Goal: Transaction & Acquisition: Purchase product/service

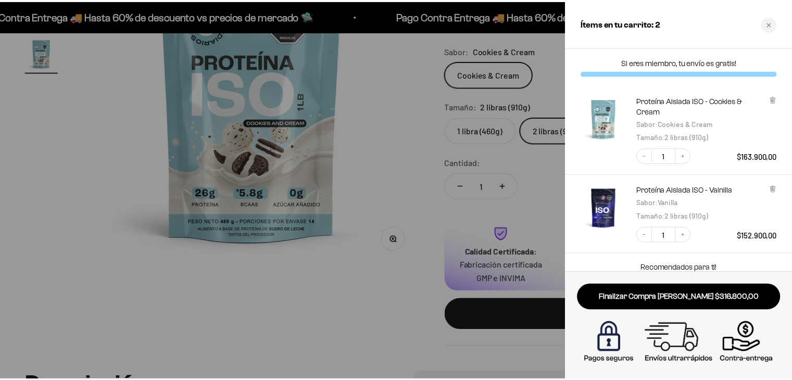
scroll to position [0, 1057]
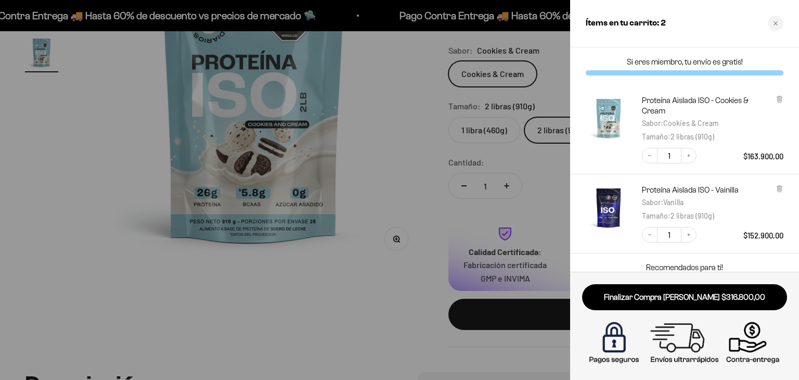
drag, startPoint x: 364, startPoint y: 174, endPoint x: 394, endPoint y: 169, distance: 31.1
click at [365, 174] on div at bounding box center [399, 190] width 799 height 380
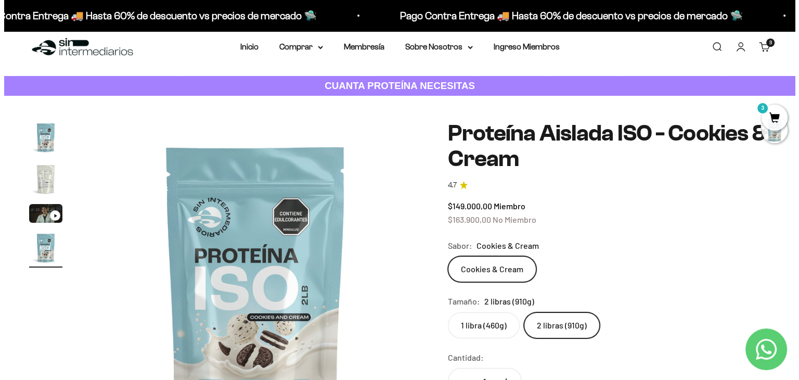
scroll to position [0, 0]
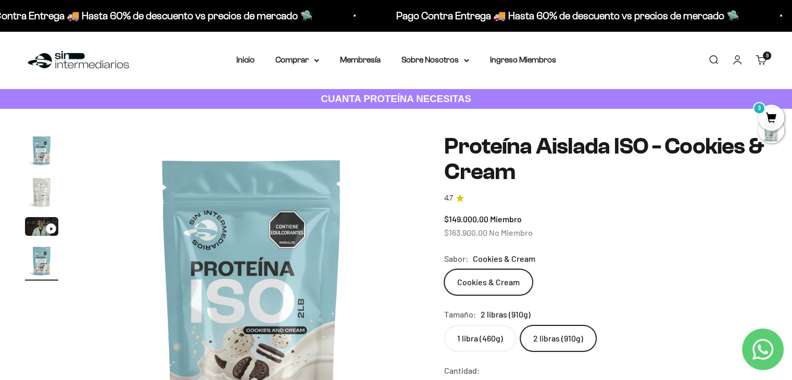
drag, startPoint x: 712, startPoint y: 61, endPoint x: 703, endPoint y: 59, distance: 9.6
click at [712, 61] on link "Buscar" at bounding box center [712, 59] width 11 height 11
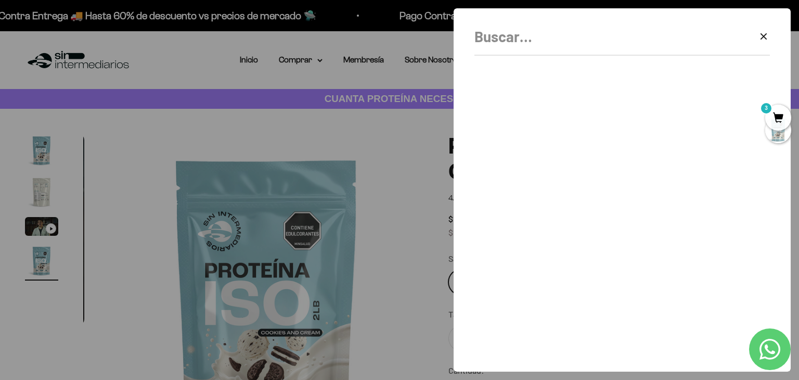
scroll to position [0, 1057]
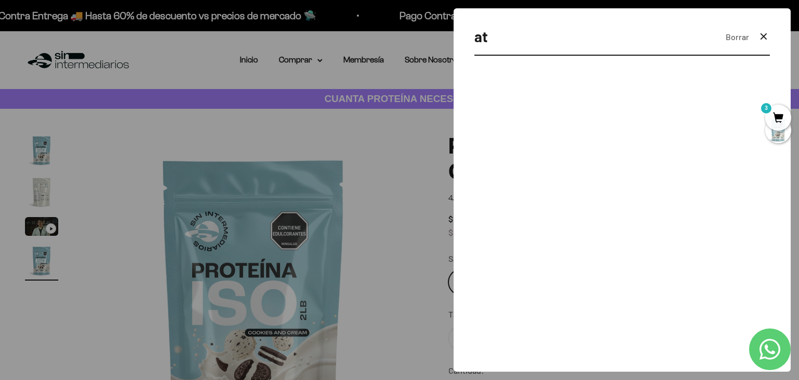
type input "a"
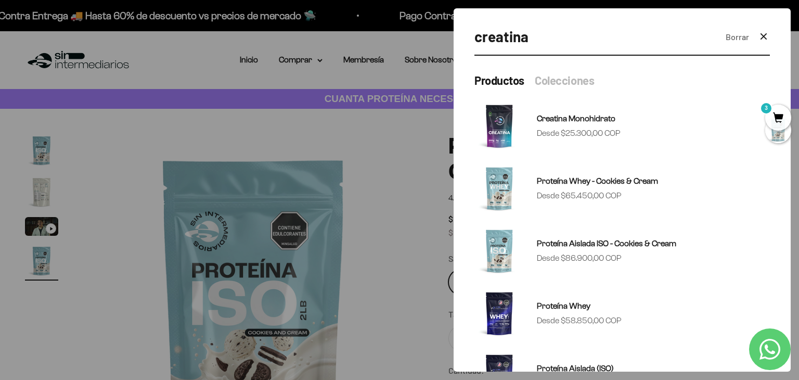
type input "creatina"
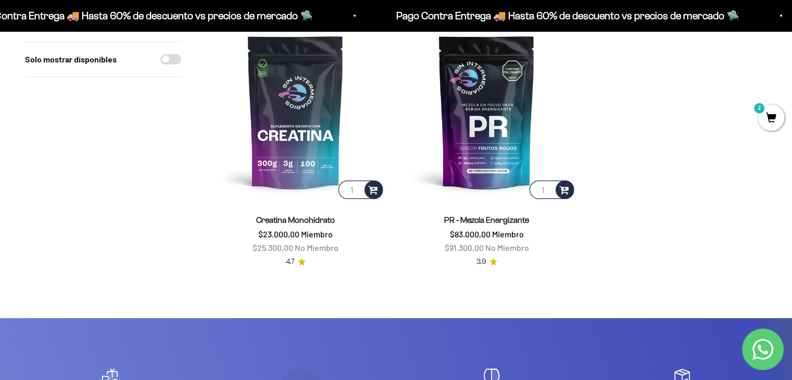
scroll to position [260, 0]
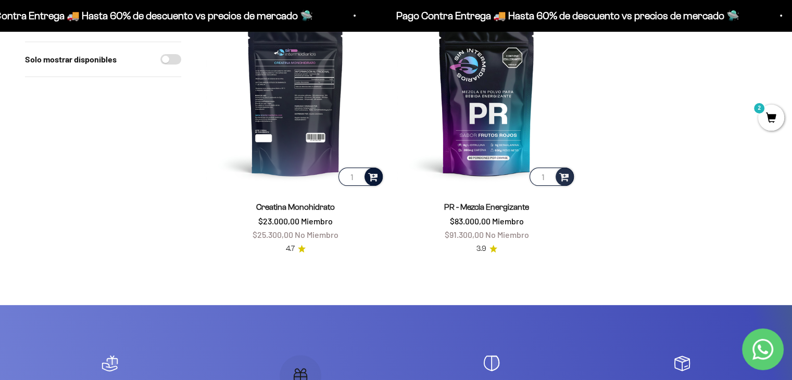
click at [376, 180] on span at bounding box center [373, 176] width 10 height 12
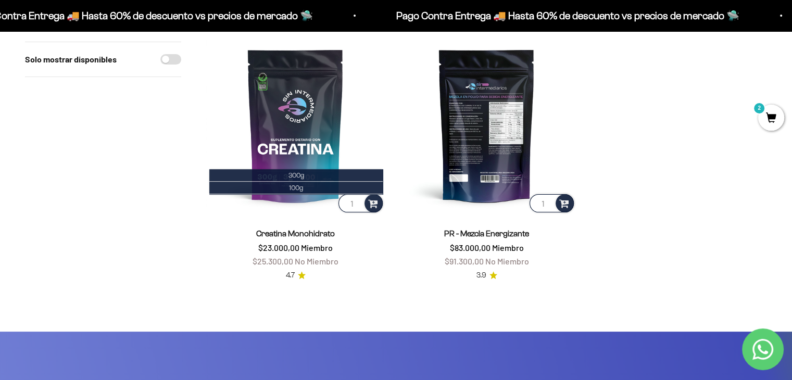
scroll to position [156, 0]
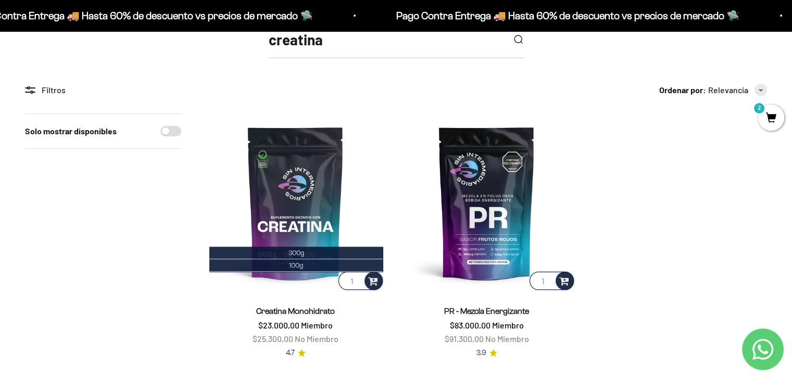
click at [55, 93] on div "Filtros" at bounding box center [103, 90] width 156 height 14
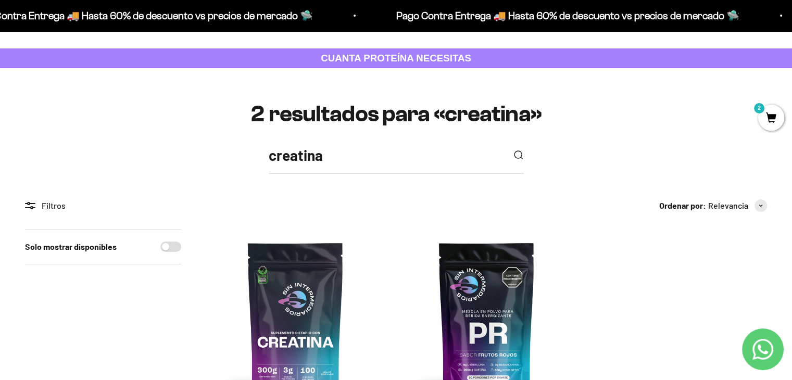
scroll to position [0, 0]
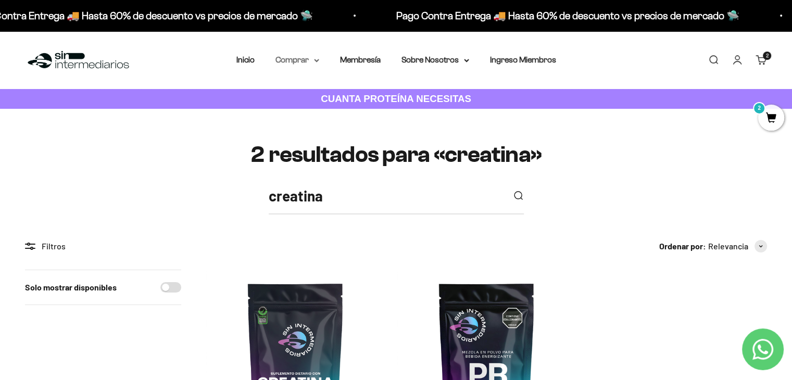
click at [298, 60] on summary "Comprar" at bounding box center [297, 60] width 44 height 14
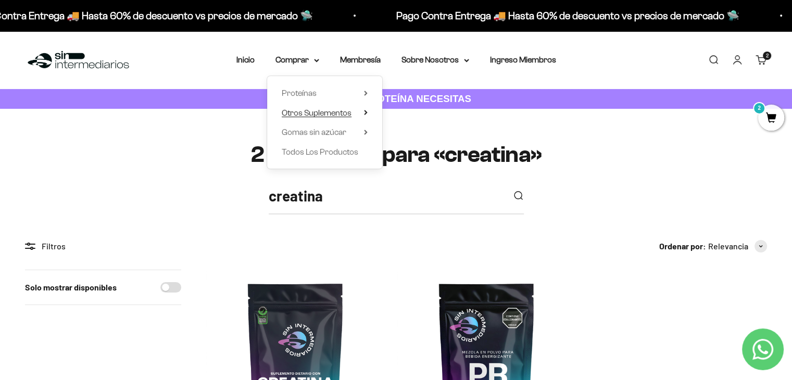
click at [364, 115] on icon at bounding box center [366, 112] width 4 height 5
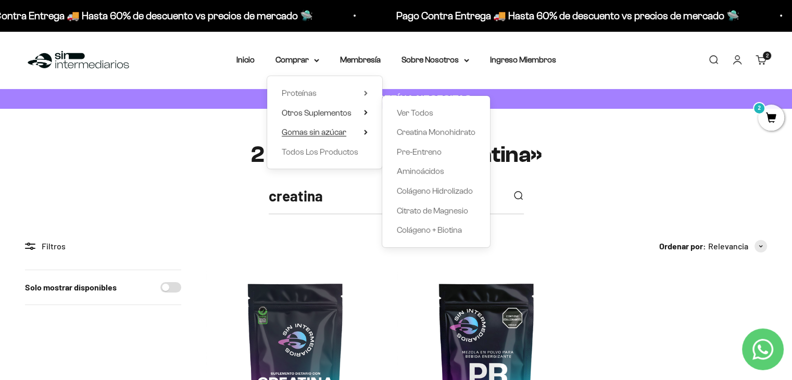
click at [364, 134] on icon at bounding box center [365, 132] width 2 height 4
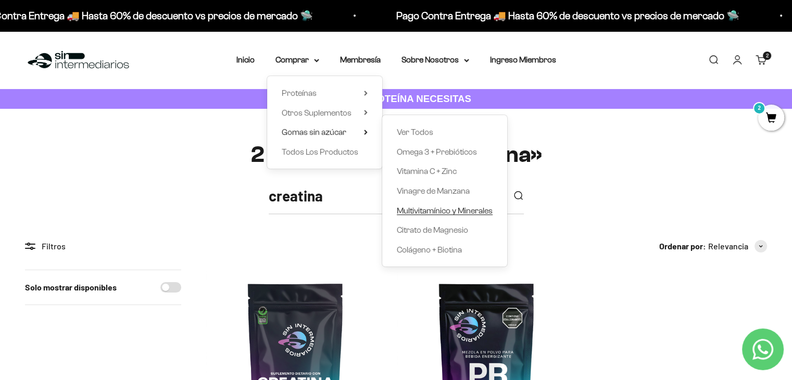
click at [415, 208] on span "Multivitamínico y Minerales" at bounding box center [445, 210] width 96 height 9
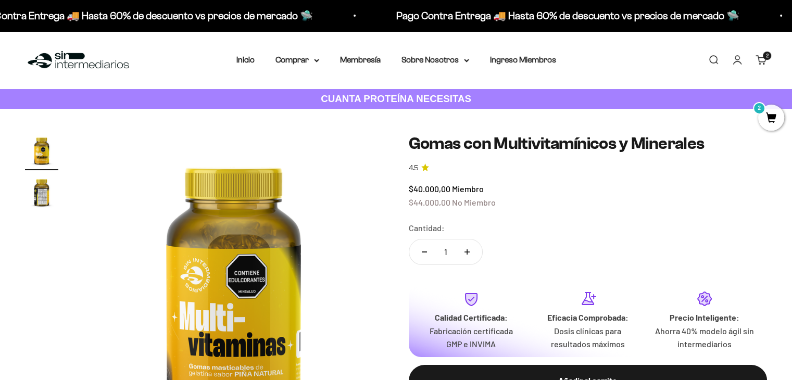
drag, startPoint x: 21, startPoint y: 1, endPoint x: 350, endPoint y: 149, distance: 360.5
click at [350, 149] on img at bounding box center [233, 284] width 300 height 300
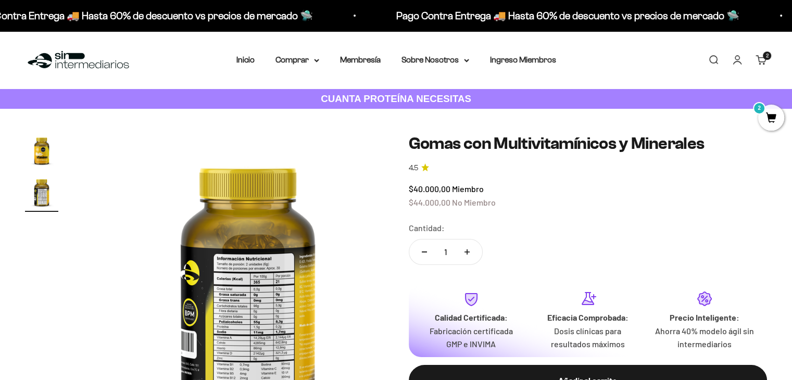
scroll to position [0, 312]
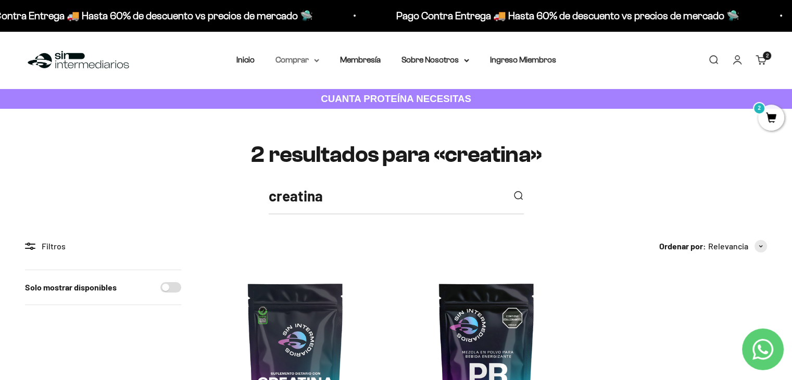
click at [306, 62] on summary "Comprar" at bounding box center [297, 60] width 44 height 14
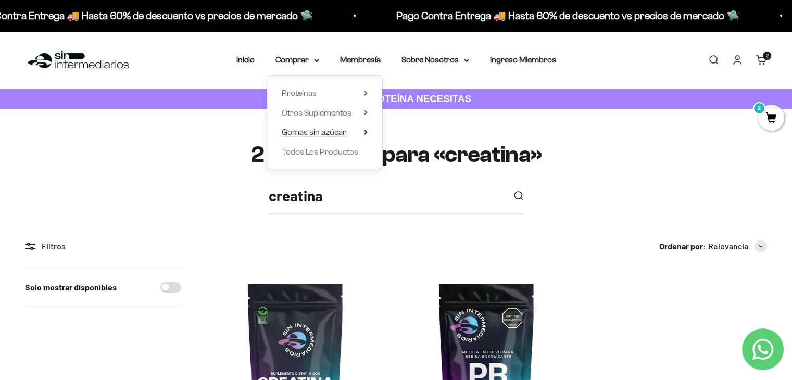
click at [364, 134] on icon at bounding box center [365, 132] width 2 height 4
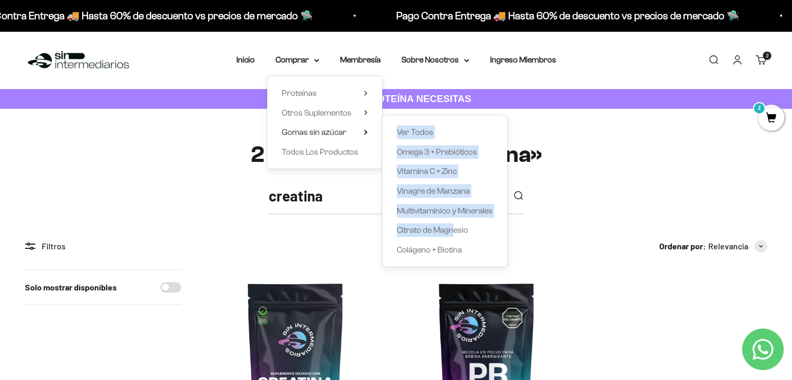
drag, startPoint x: 451, startPoint y: 239, endPoint x: 341, endPoint y: 142, distance: 147.5
click at [341, 142] on div "Proteínas Ver Todos Whey Iso Vegan" at bounding box center [324, 122] width 115 height 93
click at [340, 153] on span "Todos Los Productos" at bounding box center [320, 151] width 77 height 9
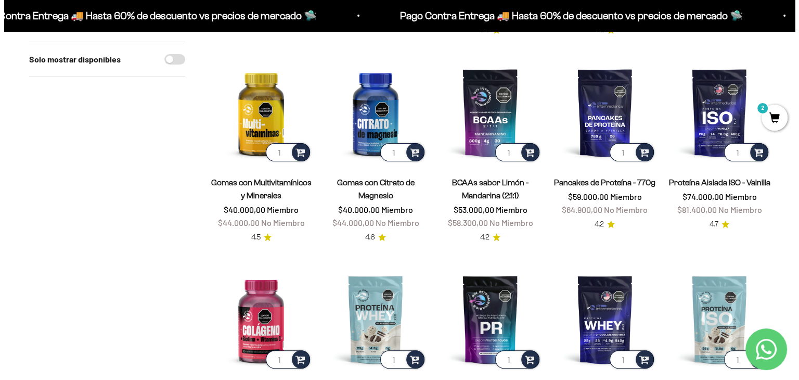
scroll to position [312, 0]
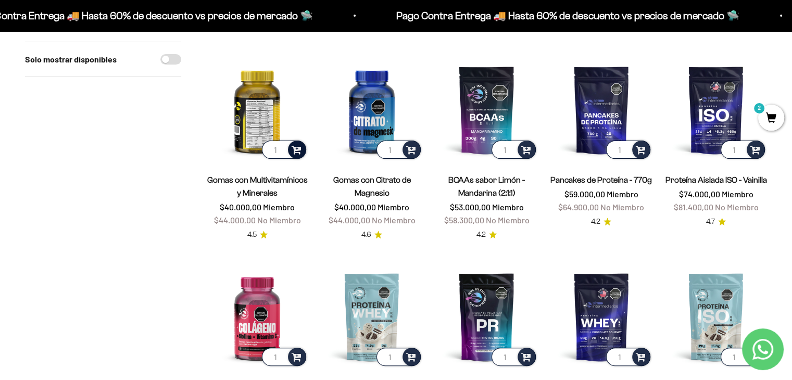
click at [297, 152] on span at bounding box center [296, 149] width 10 height 12
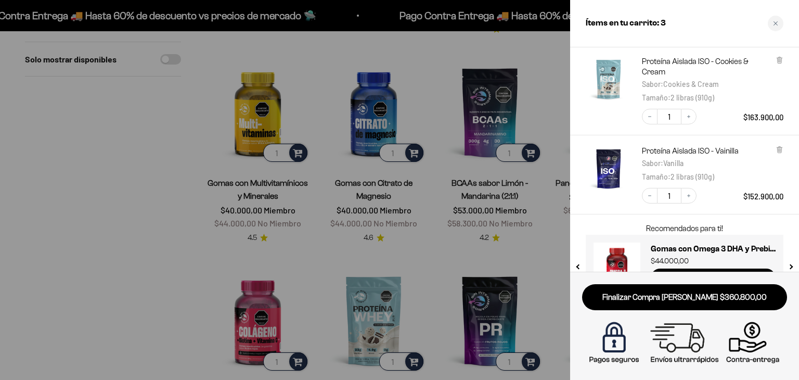
scroll to position [139, 0]
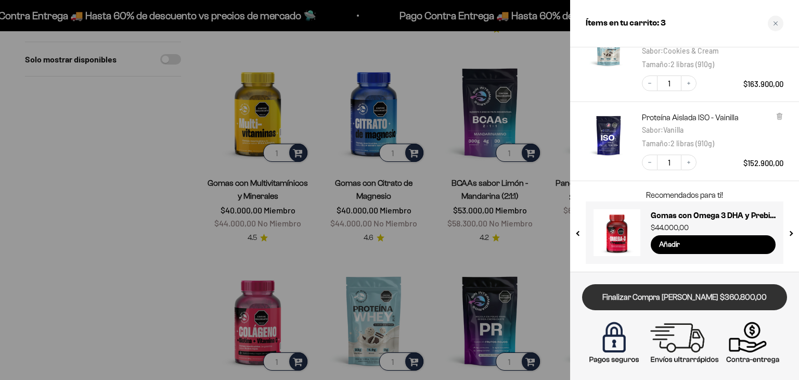
click at [738, 297] on link "Finalizar Compra [PERSON_NAME] $360.800,00" at bounding box center [684, 297] width 205 height 27
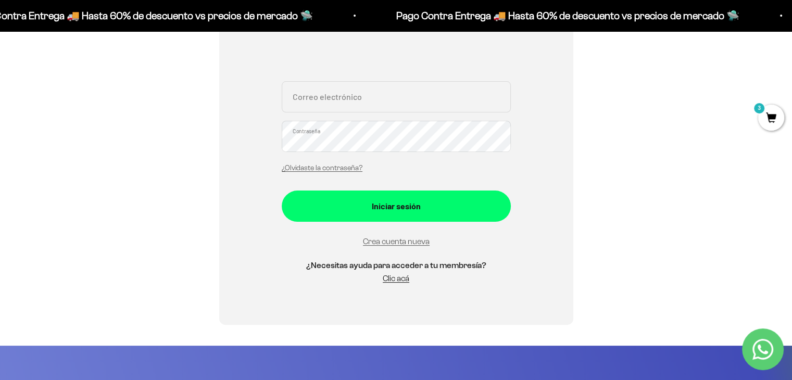
scroll to position [208, 0]
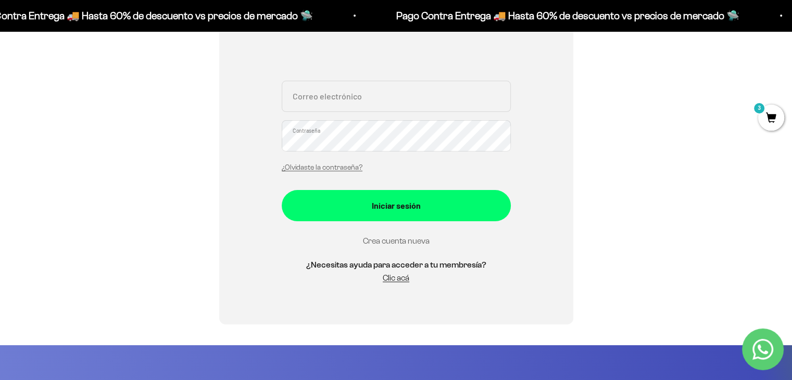
click at [412, 243] on link "Crea cuenta nueva" at bounding box center [396, 240] width 67 height 9
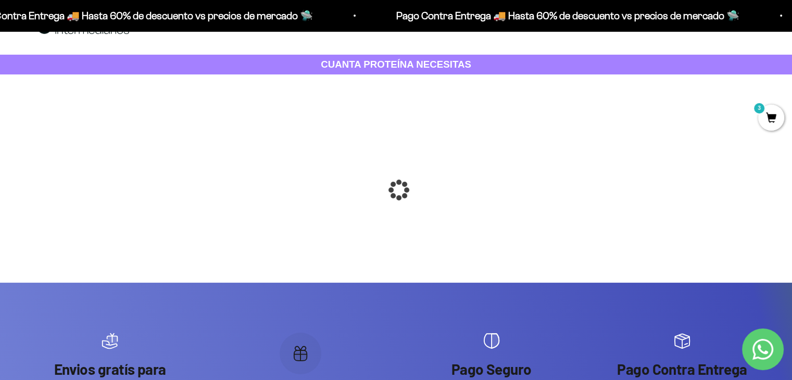
scroll to position [52, 0]
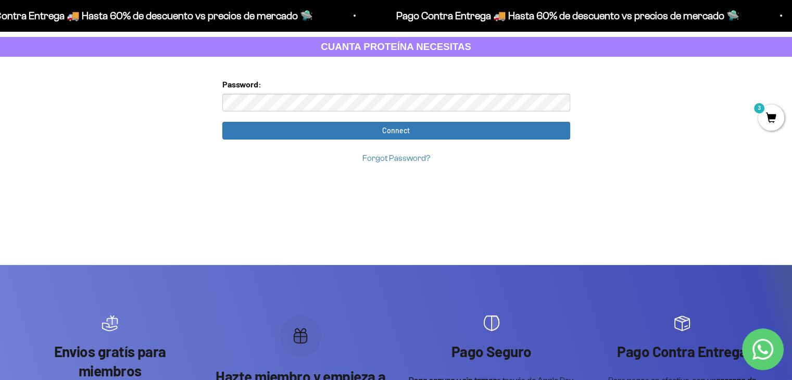
click at [446, 77] on div "Too many requests. Please try again later. Username: karenddiseno@gmail.com Pas…" at bounding box center [396, 161] width 364 height 208
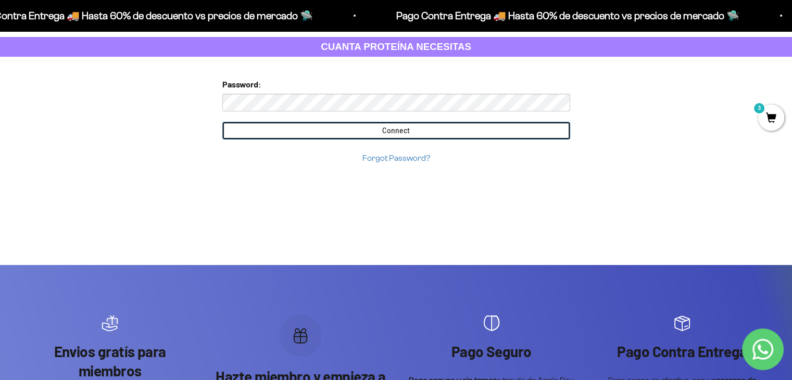
click at [406, 133] on input "Connect" at bounding box center [396, 131] width 348 height 18
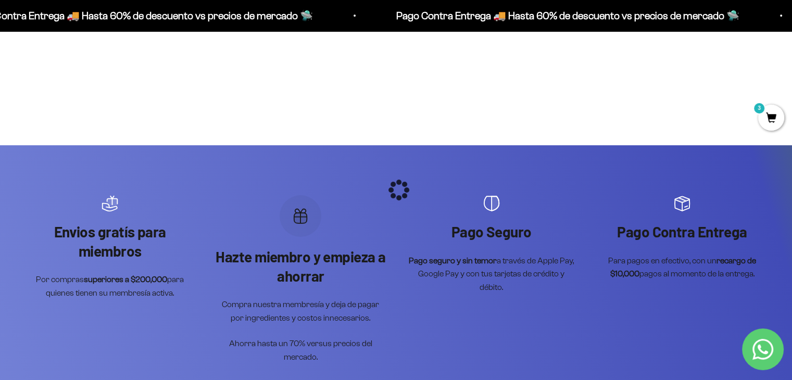
scroll to position [260, 0]
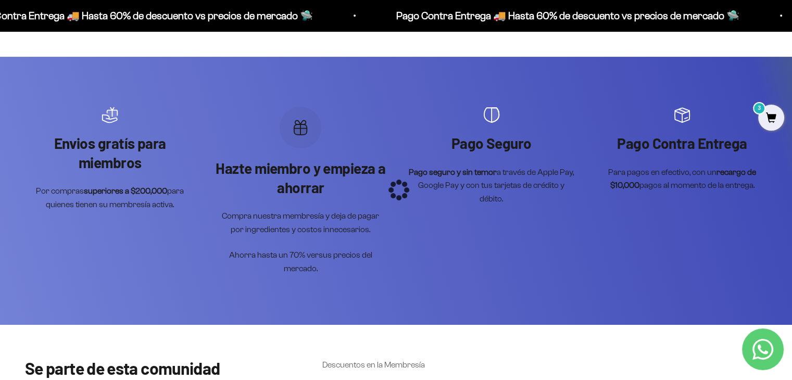
click at [396, 190] on div at bounding box center [396, 190] width 0 height 0
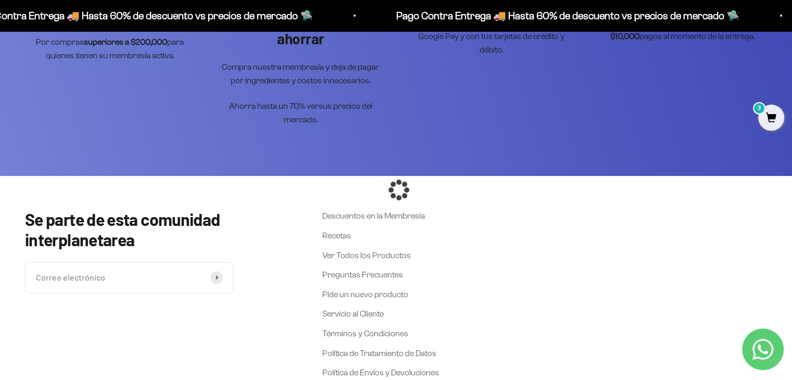
scroll to position [416, 0]
